Goal: Communication & Community: Answer question/provide support

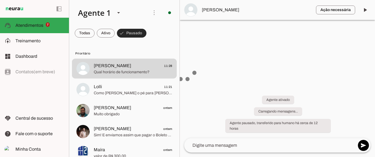
click at [127, 33] on span at bounding box center [131, 32] width 29 height 13
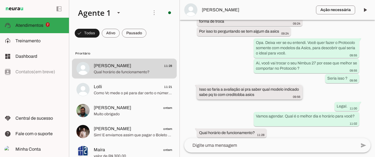
scroll to position [1363, 0]
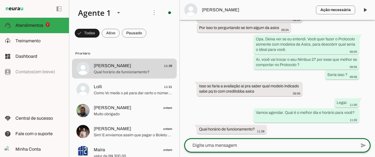
click at [215, 144] on textarea at bounding box center [270, 145] width 172 height 7
type textarea "/"
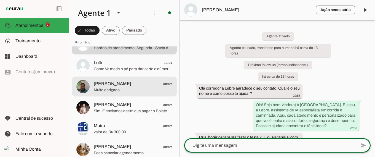
scroll to position [24, 0]
click at [132, 81] on span "Anderson ontem" at bounding box center [133, 83] width 79 height 7
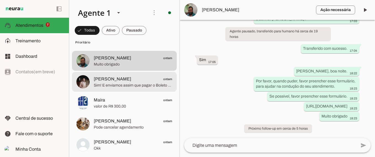
scroll to position [83, 0]
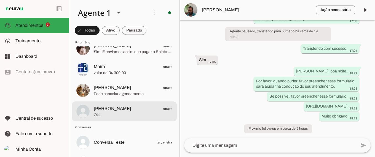
click at [143, 106] on span "Pedro Cardoso ontem" at bounding box center [133, 108] width 79 height 7
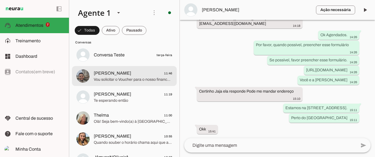
scroll to position [172, 0]
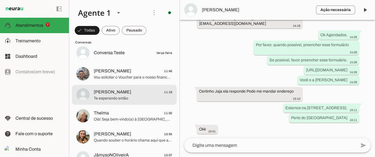
click at [143, 92] on span "Felipe Delgado 11:19" at bounding box center [133, 91] width 79 height 7
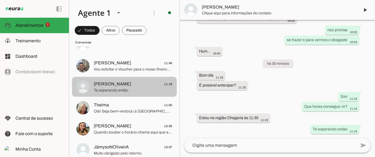
scroll to position [181, 0]
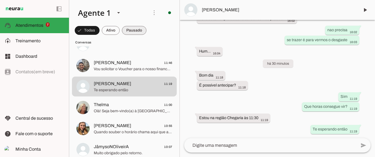
click at [100, 28] on span at bounding box center [87, 30] width 25 height 13
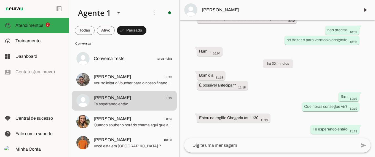
scroll to position [190, 0]
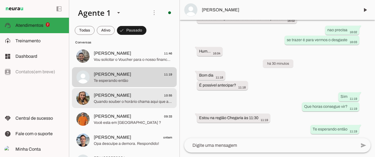
click at [132, 94] on span "Erica Nicta 10:55" at bounding box center [133, 95] width 79 height 7
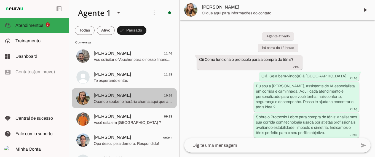
scroll to position [295, 0]
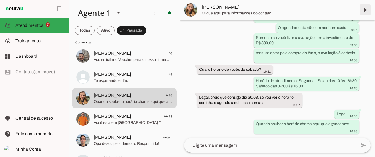
click at [365, 9] on span at bounding box center [364, 9] width 13 height 13
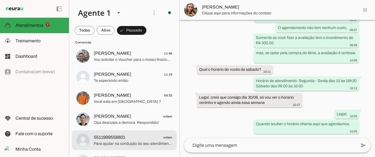
scroll to position [0, 0]
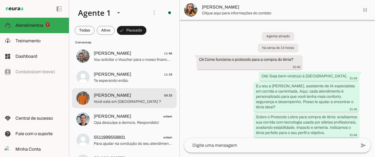
click at [141, 93] on span "Jorge 09:33" at bounding box center [133, 95] width 79 height 7
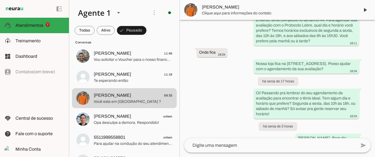
scroll to position [279, 0]
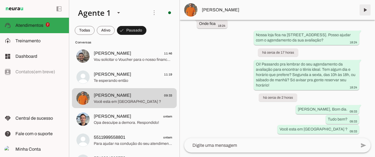
click at [366, 9] on span at bounding box center [364, 9] width 13 height 13
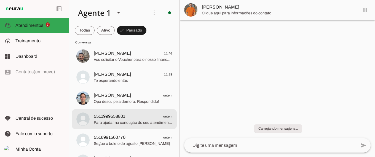
scroll to position [0, 0]
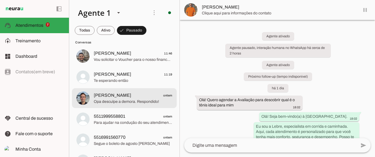
click at [139, 93] on span "Leo Oliveira ontem" at bounding box center [133, 95] width 79 height 7
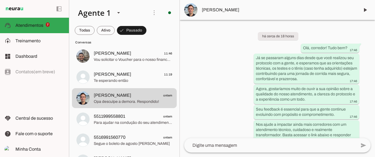
click at [236, 103] on div "há cerca de 18 horas Olá, corredor! Tudo bem? 17:46 Já se passaram alguns dias …" at bounding box center [277, 79] width 195 height 118
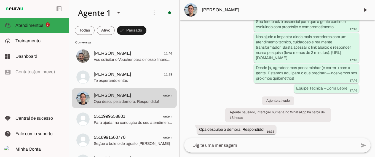
scroll to position [88, 0]
click at [365, 8] on span at bounding box center [364, 9] width 13 height 13
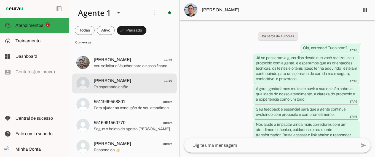
scroll to position [189, 0]
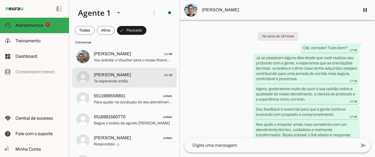
click at [152, 74] on span "Felipe Delgado 11:19" at bounding box center [133, 74] width 79 height 7
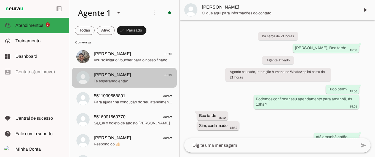
scroll to position [129, 0]
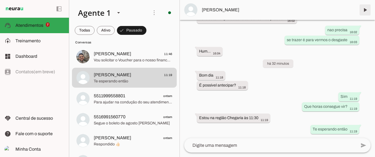
click at [364, 9] on span at bounding box center [364, 9] width 13 height 13
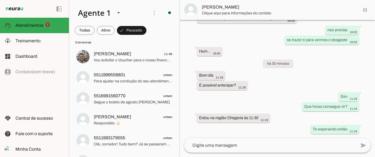
scroll to position [0, 0]
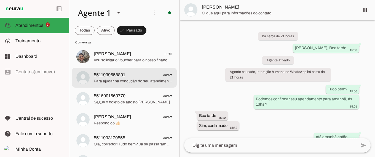
click at [142, 72] on span "5511999558801 ontem" at bounding box center [133, 74] width 79 height 7
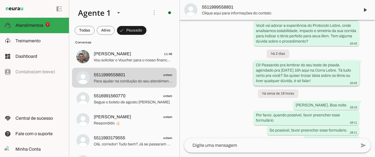
scroll to position [451, 0]
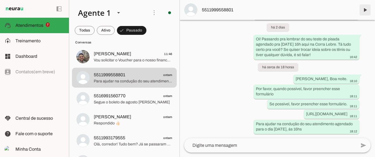
click at [365, 9] on span at bounding box center [364, 9] width 13 height 13
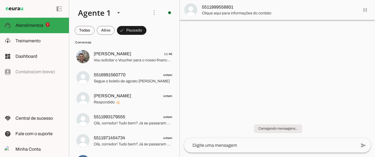
scroll to position [0, 0]
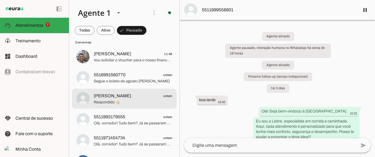
click at [149, 96] on span "Gabriel ontem" at bounding box center [133, 95] width 79 height 7
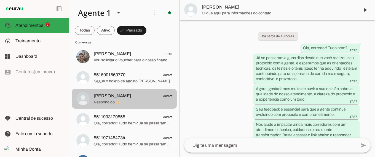
scroll to position [88, 0]
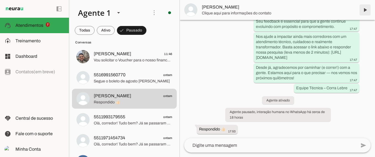
click at [364, 9] on span at bounding box center [364, 9] width 13 height 13
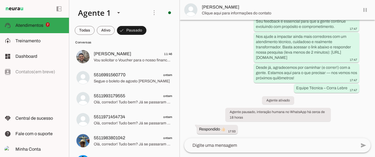
scroll to position [0, 0]
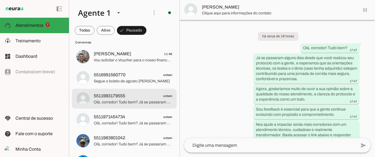
click at [142, 95] on span "5511993179555 ontem" at bounding box center [133, 95] width 79 height 7
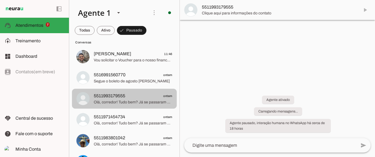
scroll to position [77, 0]
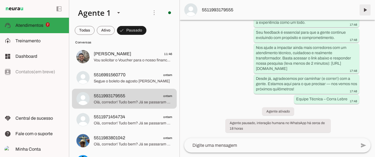
click at [365, 9] on span at bounding box center [364, 9] width 13 height 13
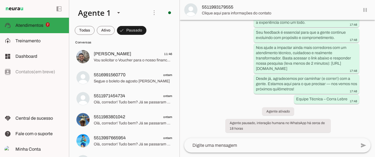
scroll to position [0, 0]
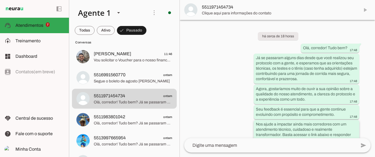
scroll to position [77, 0]
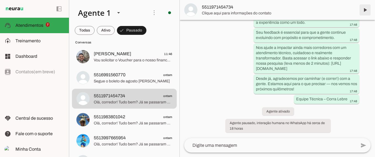
click at [364, 9] on span at bounding box center [364, 9] width 13 height 13
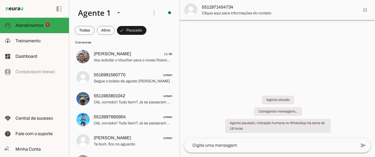
scroll to position [0, 0]
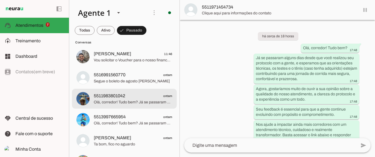
click at [151, 94] on span "5511983801042 ontem" at bounding box center [133, 95] width 79 height 7
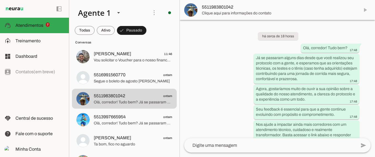
scroll to position [77, 0]
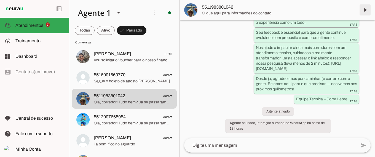
click at [365, 9] on span at bounding box center [364, 9] width 13 height 13
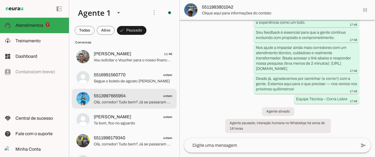
scroll to position [0, 0]
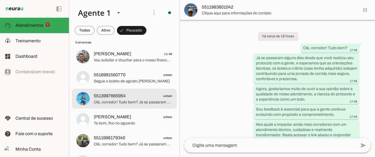
click at [159, 92] on span "5513997665954 ontem" at bounding box center [133, 95] width 79 height 7
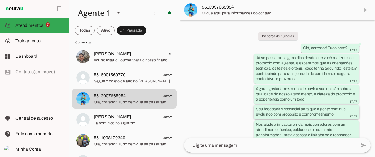
scroll to position [77, 0]
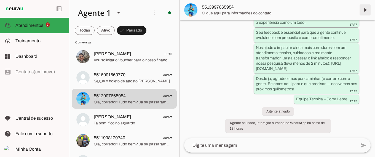
click at [365, 11] on span at bounding box center [364, 9] width 13 height 13
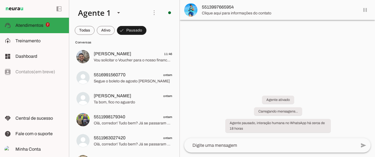
scroll to position [0, 0]
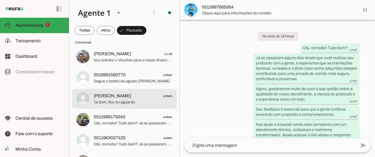
click at [143, 94] on span "Andrea Mazotti ontem" at bounding box center [133, 95] width 79 height 7
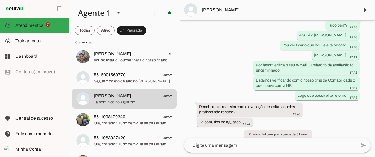
scroll to position [122, 0]
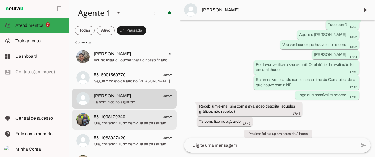
click at [139, 114] on span "5511998179340 ontem" at bounding box center [133, 116] width 79 height 7
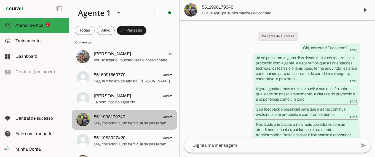
scroll to position [77, 0]
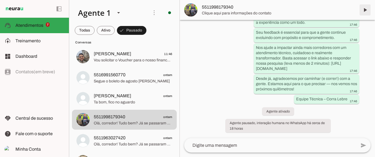
click at [364, 9] on span at bounding box center [364, 9] width 13 height 13
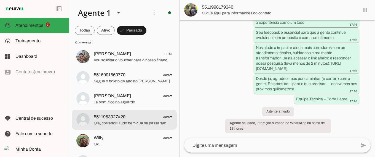
scroll to position [0, 0]
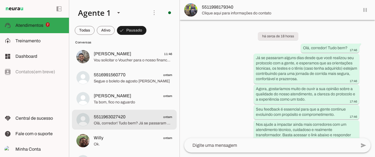
click at [135, 115] on span "5511963027420 ontem" at bounding box center [133, 116] width 79 height 7
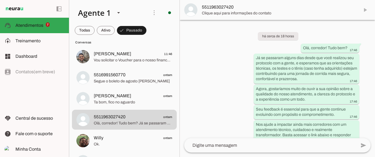
scroll to position [77, 0]
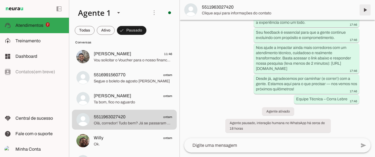
click at [365, 9] on span at bounding box center [364, 9] width 13 height 13
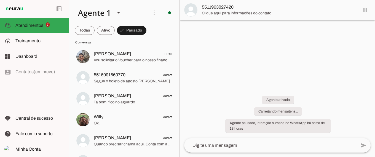
scroll to position [0, 0]
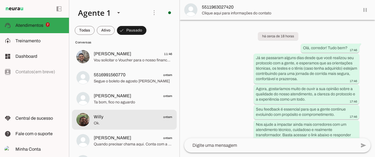
click at [124, 116] on span "Willy ontem" at bounding box center [133, 116] width 79 height 7
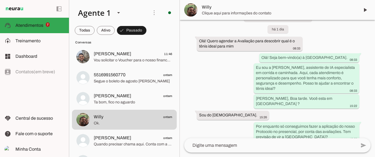
scroll to position [89, 0]
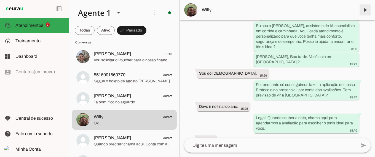
click at [365, 10] on span at bounding box center [364, 9] width 13 height 13
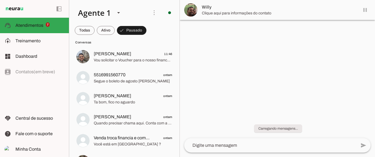
scroll to position [0, 0]
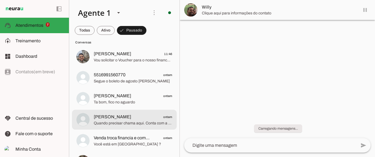
click at [147, 113] on span "Jose Antonio ontem" at bounding box center [133, 116] width 79 height 7
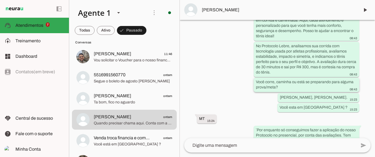
scroll to position [149, 0]
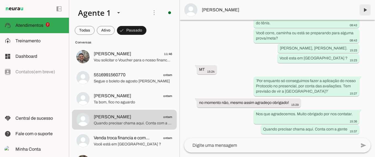
click at [366, 7] on span at bounding box center [364, 9] width 13 height 13
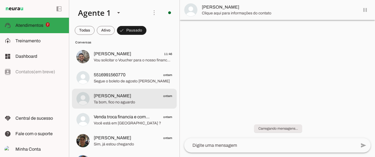
scroll to position [0, 0]
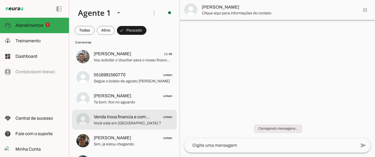
click at [152, 114] on span "Venda troca financia e compra ontem" at bounding box center [133, 116] width 79 height 7
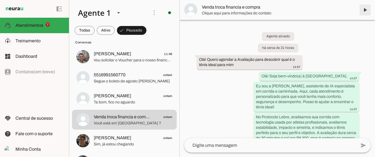
click at [365, 9] on span at bounding box center [364, 9] width 13 height 13
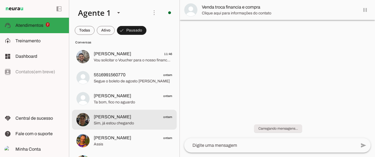
click at [142, 117] on span "Gustavo Farias ontem" at bounding box center [133, 116] width 79 height 7
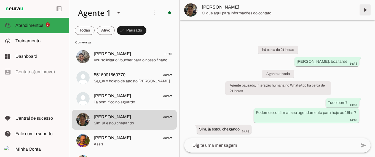
click at [364, 9] on span at bounding box center [364, 9] width 13 height 13
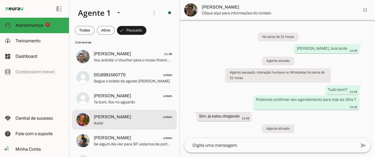
click at [139, 113] on span "Rubens Junior ontem" at bounding box center [133, 116] width 79 height 7
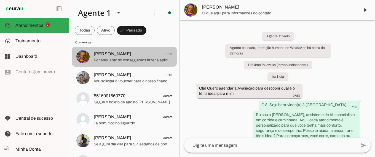
click at [152, 53] on span "Rubens Junior 11:52" at bounding box center [133, 53] width 79 height 7
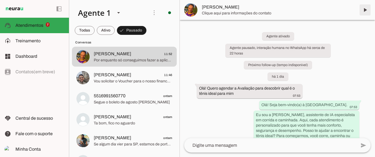
click at [366, 9] on span at bounding box center [364, 9] width 13 height 13
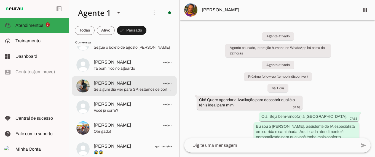
scroll to position [230, 0]
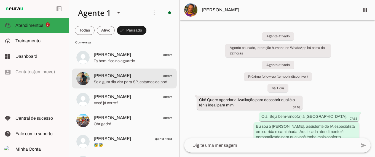
click at [135, 75] on span "Paulo Roberto ontem" at bounding box center [133, 75] width 79 height 7
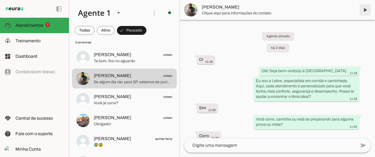
click at [364, 9] on span at bounding box center [364, 9] width 13 height 13
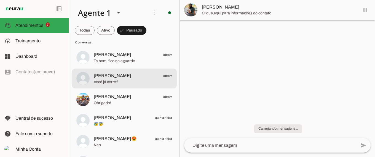
click at [140, 75] on span "Angela ontem" at bounding box center [133, 75] width 79 height 7
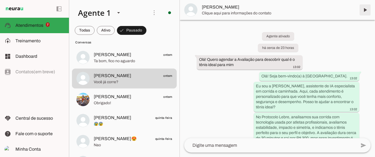
click at [365, 9] on span at bounding box center [364, 9] width 13 height 13
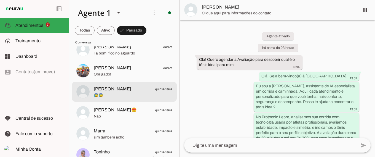
scroll to position [245, 0]
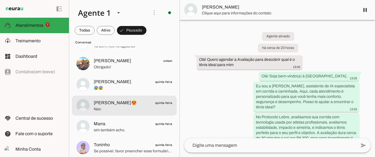
click at [134, 101] on span "Ju Silva😍 quinta-feira" at bounding box center [133, 102] width 79 height 7
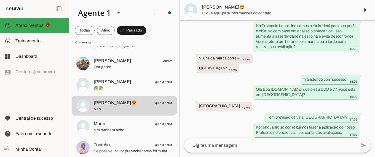
scroll to position [230, 0]
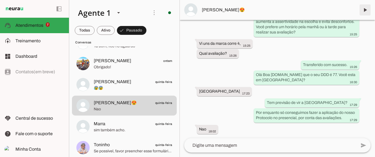
drag, startPoint x: 366, startPoint y: 8, endPoint x: 313, endPoint y: 32, distance: 58.4
click at [366, 8] on span at bounding box center [364, 9] width 13 height 13
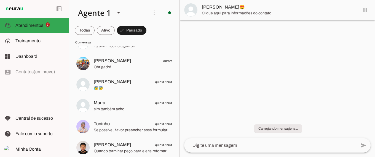
scroll to position [0, 0]
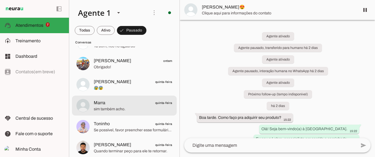
click at [143, 103] on span "Marra quinta-feira" at bounding box center [133, 102] width 79 height 7
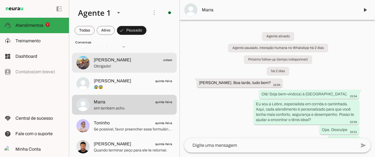
scroll to position [250, 0]
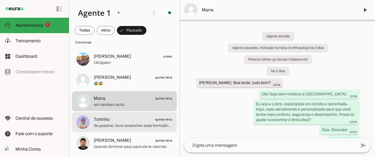
click at [137, 117] on span "Toninho quinta-feira" at bounding box center [133, 119] width 79 height 7
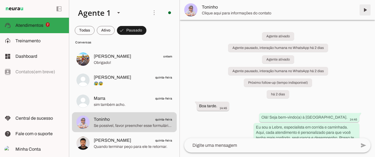
click at [365, 8] on span at bounding box center [364, 9] width 13 height 13
